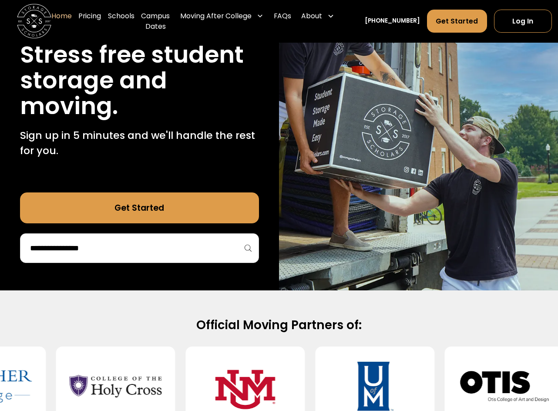
scroll to position [44, 0]
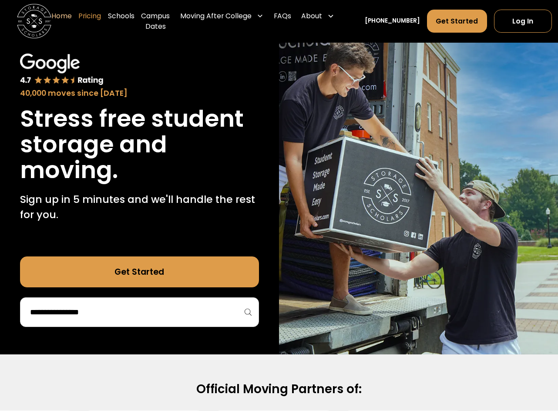
click at [93, 17] on link "Pricing" at bounding box center [89, 21] width 23 height 34
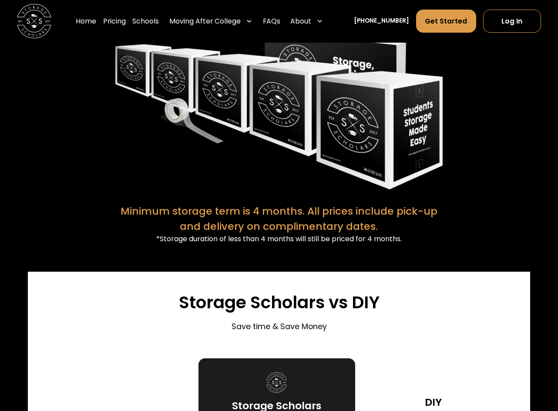
scroll to position [1575, 0]
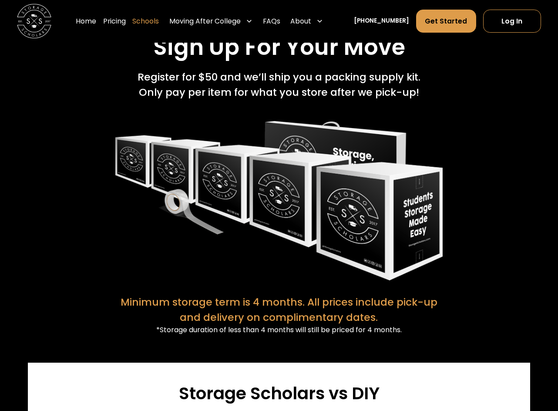
click at [159, 20] on link "Schools" at bounding box center [145, 22] width 27 height 24
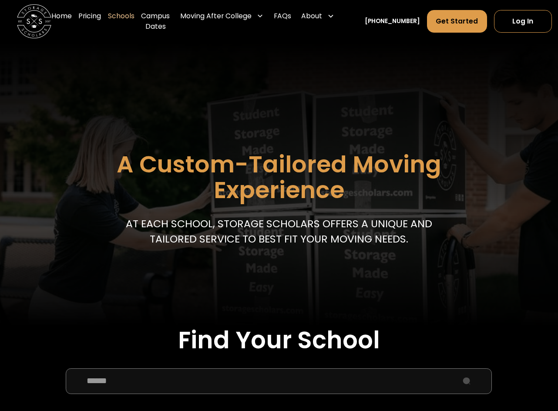
click at [141, 378] on input "School Select Form" at bounding box center [279, 381] width 426 height 26
type input "**********"
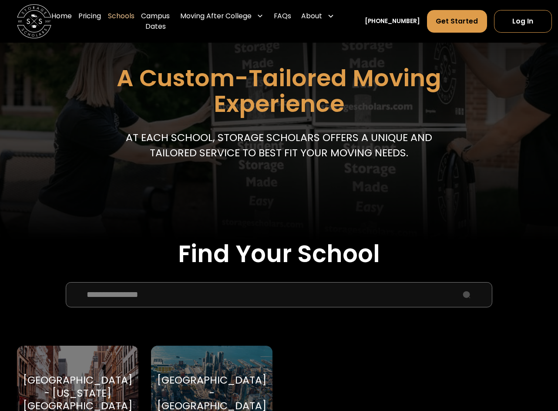
scroll to position [87, 0]
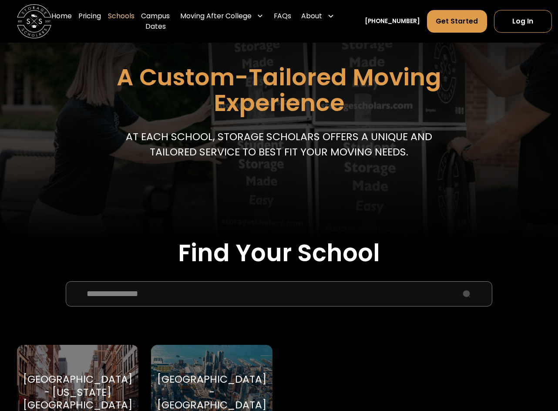
click at [92, 377] on div "Pace University - New York City Pace University" at bounding box center [77, 392] width 121 height 94
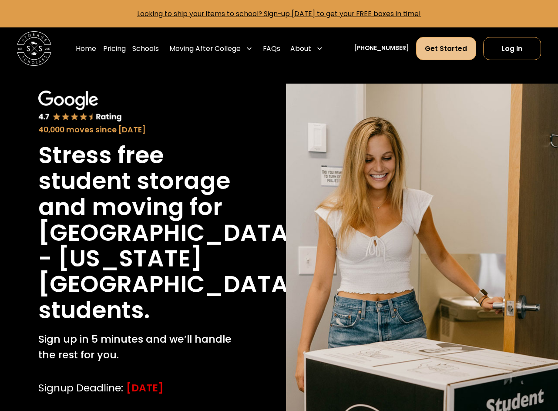
click at [440, 53] on link "Get Started" at bounding box center [446, 48] width 60 height 23
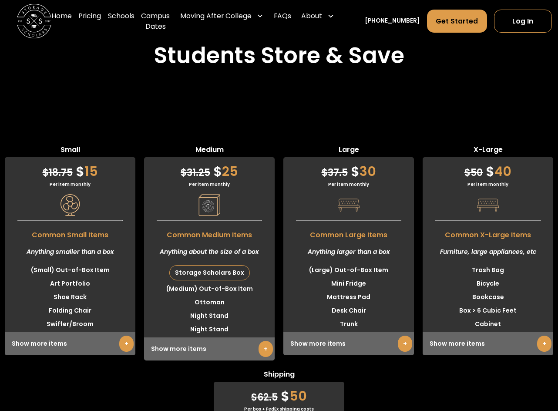
scroll to position [2568, 0]
